Goal: Communication & Community: Answer question/provide support

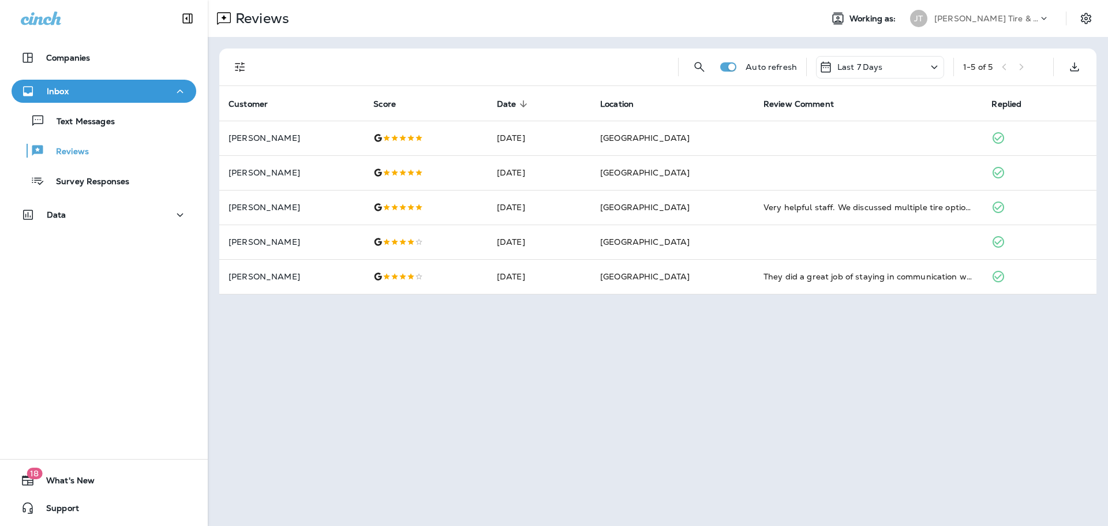
click at [94, 88] on div "Inbox" at bounding box center [104, 91] width 166 height 14
click at [95, 91] on div "Inbox" at bounding box center [104, 91] width 166 height 14
click at [68, 145] on div "Reviews" at bounding box center [52, 150] width 73 height 17
click at [119, 122] on div "Text Messages" at bounding box center [103, 120] width 175 height 17
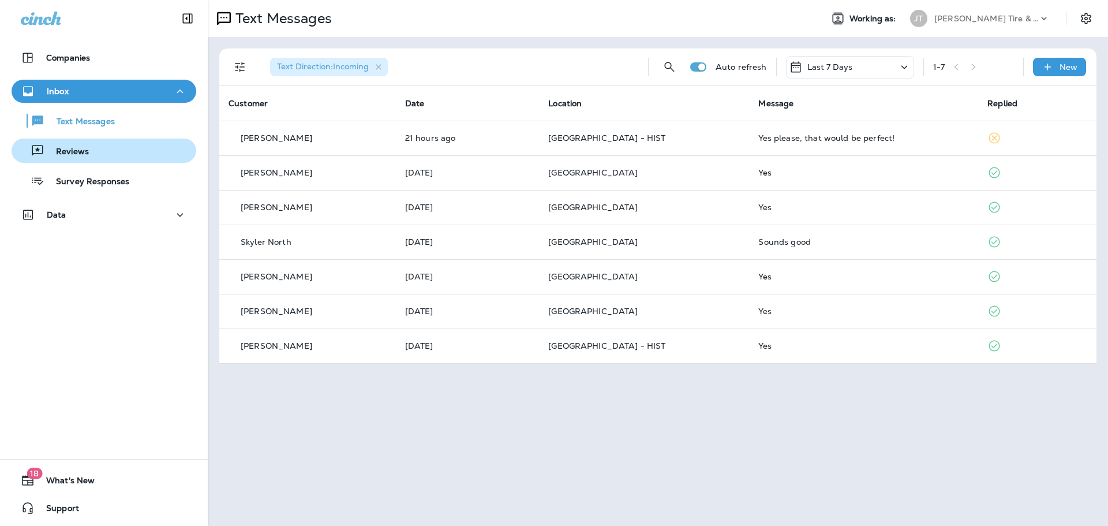
click at [95, 156] on div "Reviews" at bounding box center [103, 150] width 175 height 17
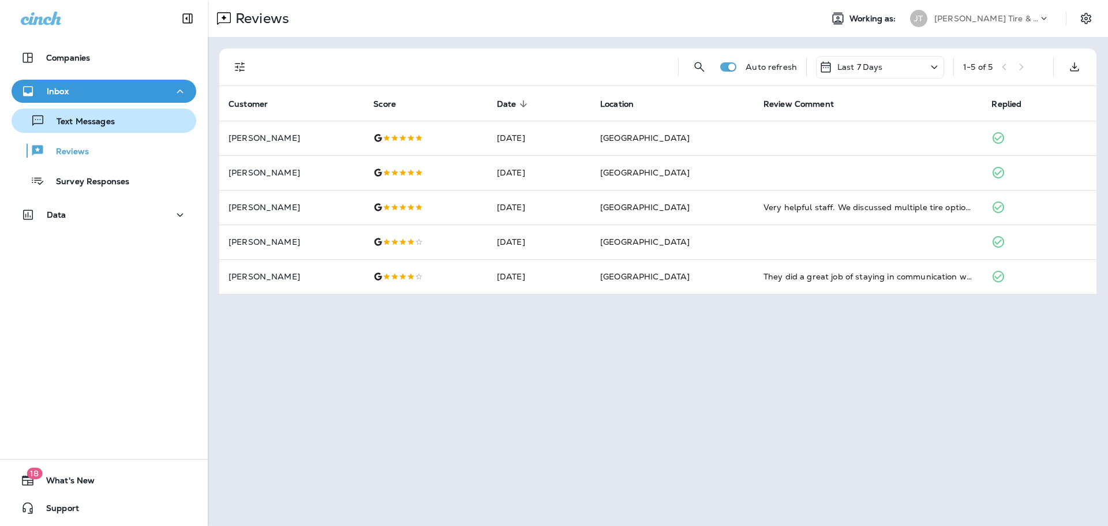
click at [108, 125] on p "Text Messages" at bounding box center [80, 122] width 70 height 11
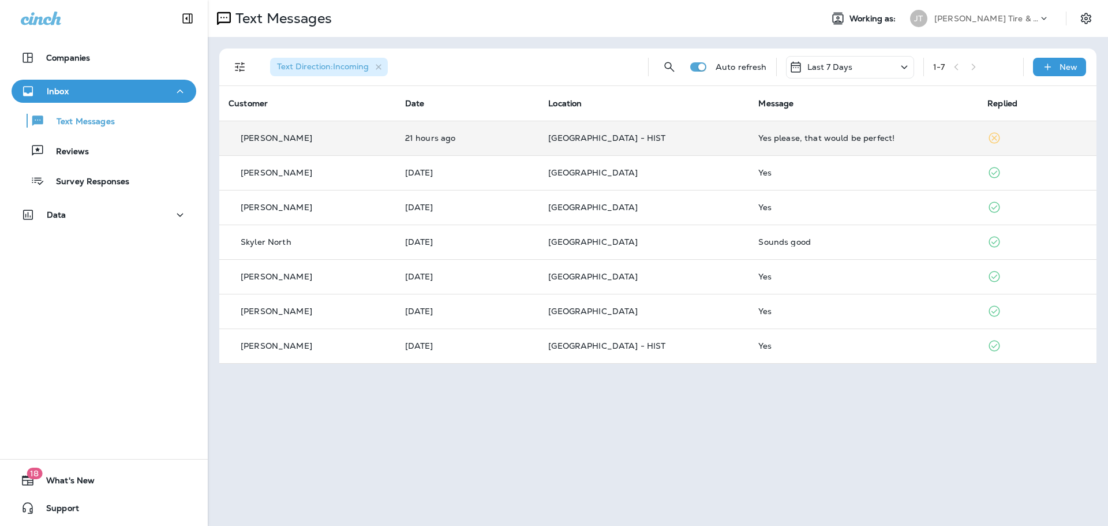
click at [396, 149] on td "[PERSON_NAME]" at bounding box center [307, 138] width 177 height 35
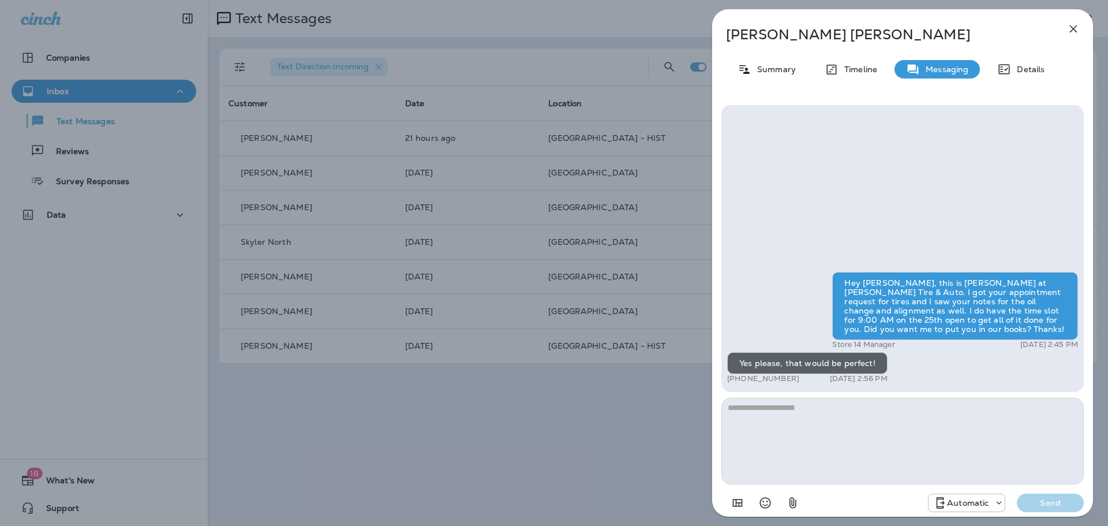
click at [535, 496] on div "Automatic" at bounding box center [966, 503] width 76 height 14
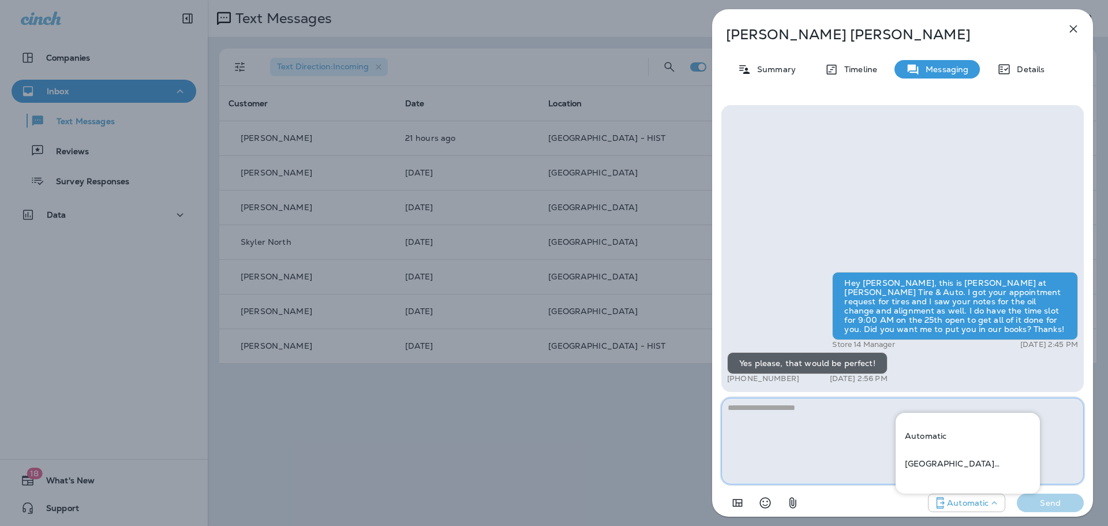
click at [535, 455] on textarea at bounding box center [902, 441] width 362 height 87
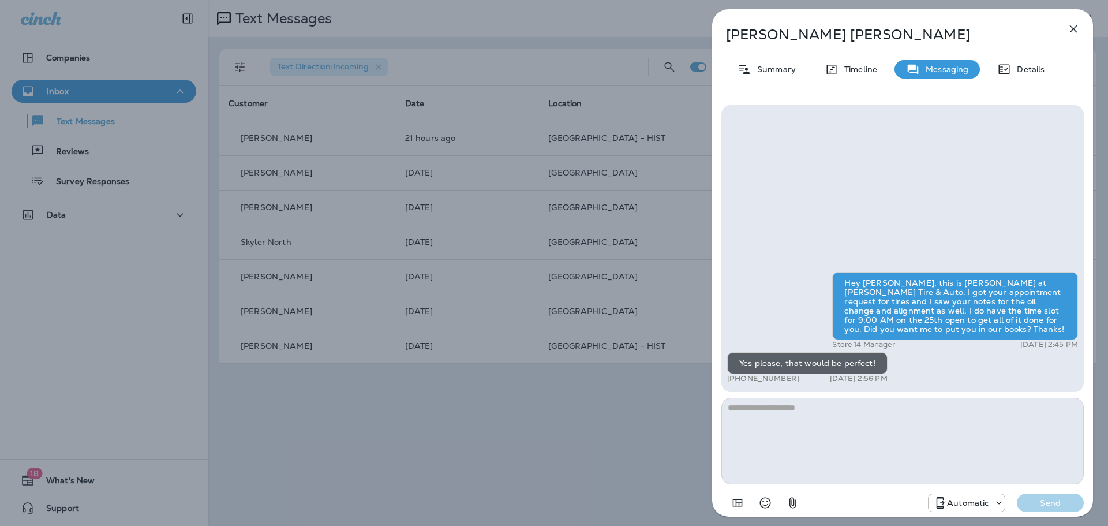
click at [535, 32] on icon "button" at bounding box center [1073, 29] width 14 height 14
